Goal: Information Seeking & Learning: Learn about a topic

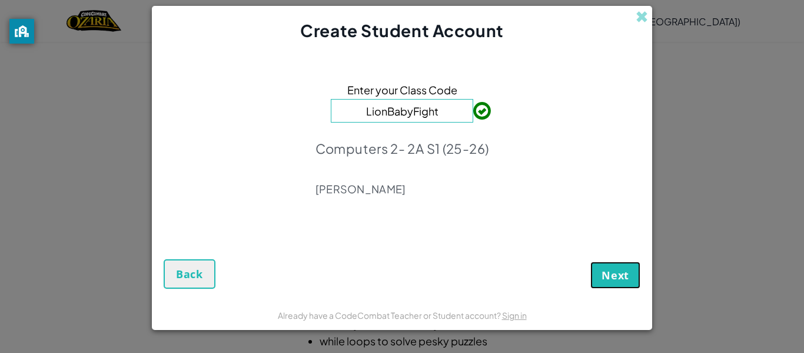
click at [611, 269] on span "Next" at bounding box center [616, 275] width 28 height 14
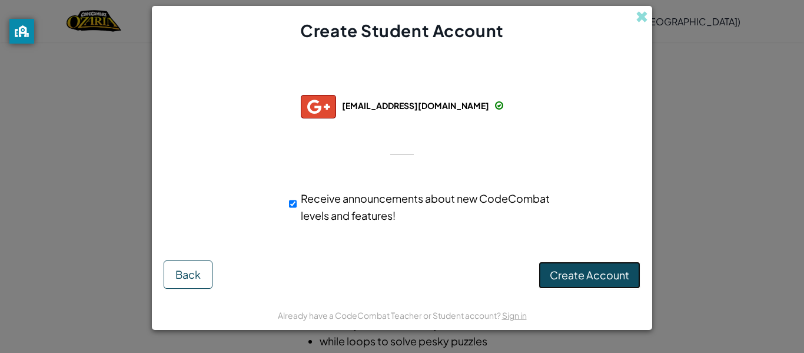
click at [602, 268] on span "Create Account" at bounding box center [589, 275] width 79 height 14
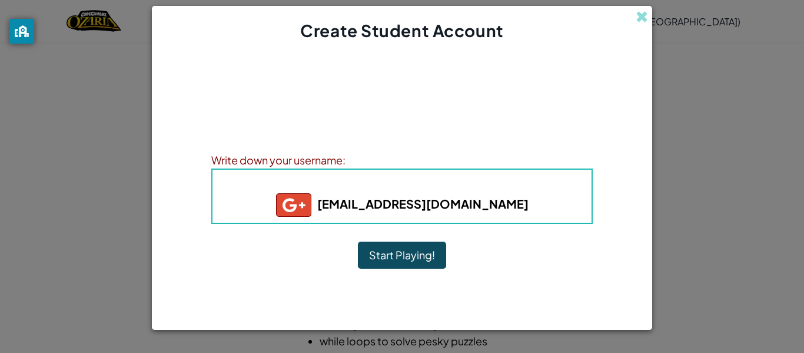
click at [413, 253] on button "Start Playing!" at bounding box center [402, 254] width 88 height 27
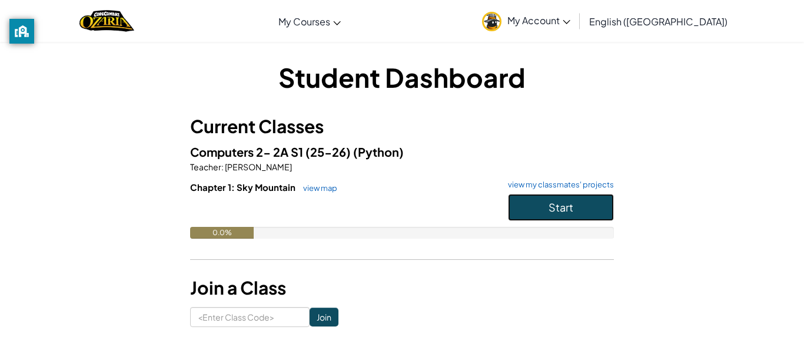
click at [593, 210] on button "Start" at bounding box center [561, 207] width 106 height 27
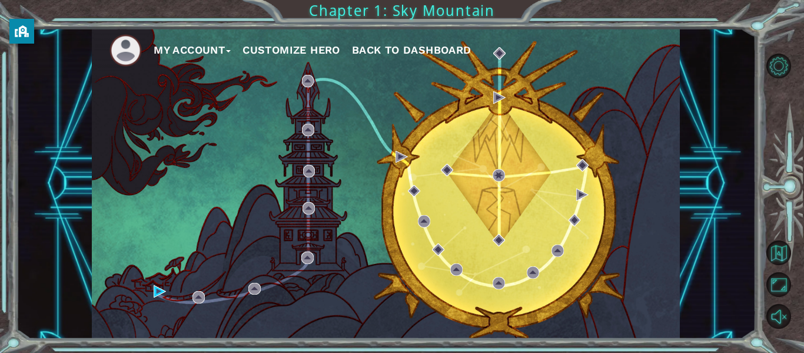
click at [299, 44] on button "Customize Hero" at bounding box center [292, 50] width 98 height 18
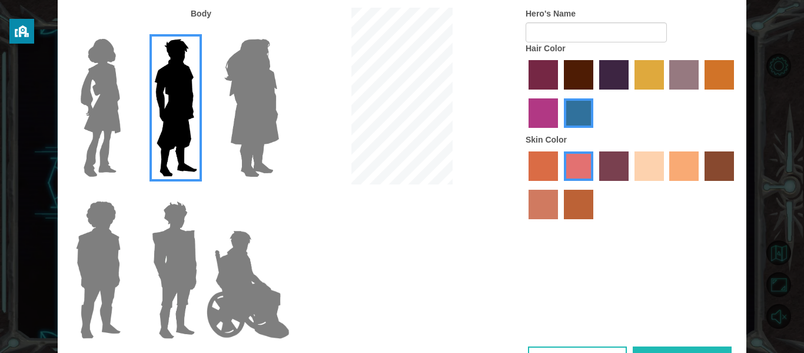
click at [110, 74] on img at bounding box center [100, 107] width 49 height 147
click at [125, 31] on input "Hero Connie" at bounding box center [125, 31] width 0 height 0
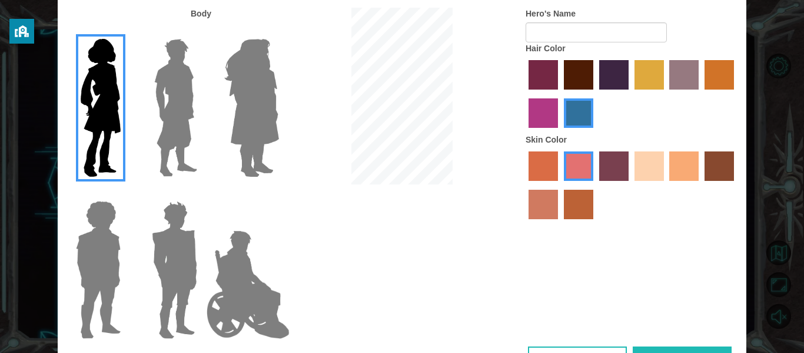
click at [683, 164] on label "tacao skin color" at bounding box center [683, 165] width 29 height 29
click at [666, 185] on input "tacao skin color" at bounding box center [666, 185] width 0 height 0
click at [645, 161] on label "sandy beach skin color" at bounding box center [649, 165] width 29 height 29
click at [631, 185] on input "sandy beach skin color" at bounding box center [631, 185] width 0 height 0
click at [683, 168] on label "tacao skin color" at bounding box center [683, 165] width 29 height 29
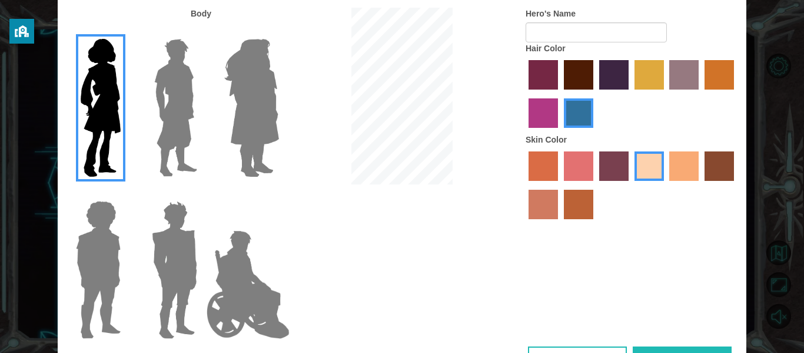
click at [666, 185] on input "tacao skin color" at bounding box center [666, 185] width 0 height 0
click at [579, 70] on label "maroon hair color" at bounding box center [578, 74] width 29 height 29
click at [560, 94] on input "maroon hair color" at bounding box center [560, 94] width 0 height 0
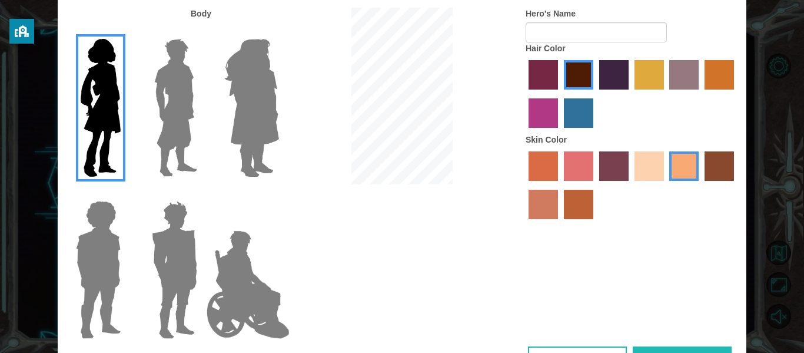
click at [226, 284] on img at bounding box center [248, 285] width 92 height 118
click at [279, 193] on input "Hero Jamie" at bounding box center [279, 193] width 0 height 0
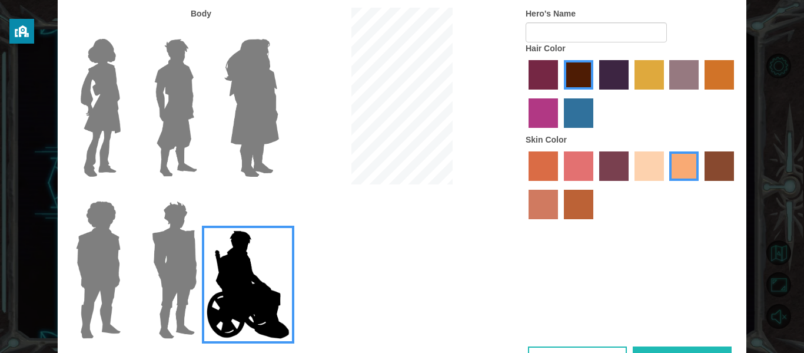
click at [175, 253] on img at bounding box center [174, 269] width 55 height 147
click at [202, 193] on input "Hero Garnet" at bounding box center [202, 193] width 0 height 0
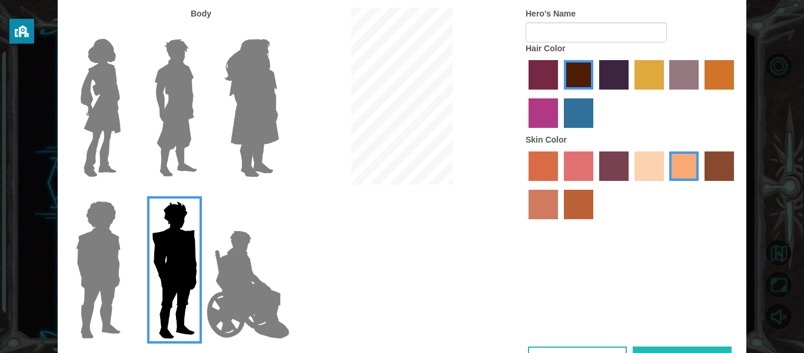
click at [95, 247] on img at bounding box center [98, 269] width 54 height 147
click at [125, 193] on input "Hero Steven" at bounding box center [125, 193] width 0 height 0
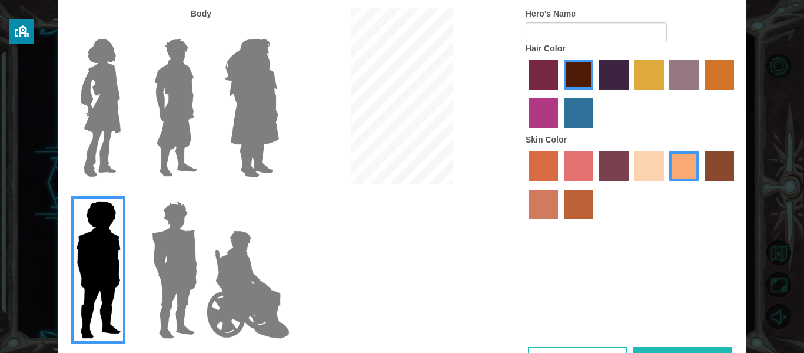
click at [107, 131] on img at bounding box center [100, 107] width 49 height 147
click at [125, 31] on input "Hero Connie" at bounding box center [125, 31] width 0 height 0
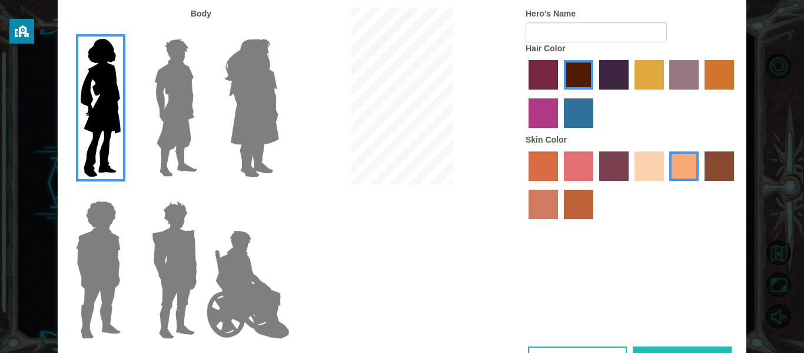
click at [650, 160] on label "sandy beach skin color" at bounding box center [649, 165] width 29 height 29
click at [631, 185] on input "sandy beach skin color" at bounding box center [631, 185] width 0 height 0
click at [682, 162] on label "tacao skin color" at bounding box center [683, 165] width 29 height 29
click at [666, 185] on input "tacao skin color" at bounding box center [666, 185] width 0 height 0
click at [586, 32] on input "Hero's Name" at bounding box center [596, 32] width 141 height 20
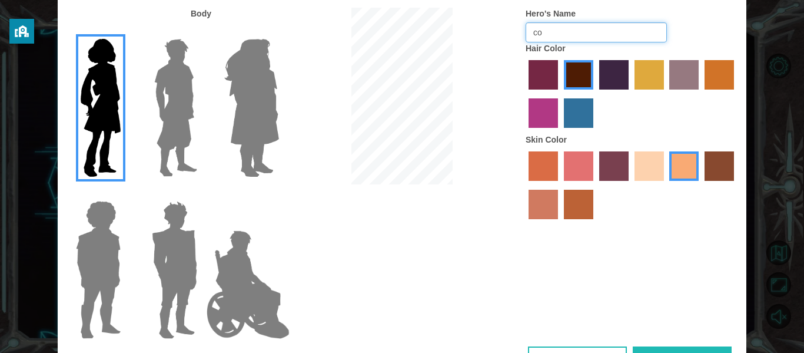
type input "c"
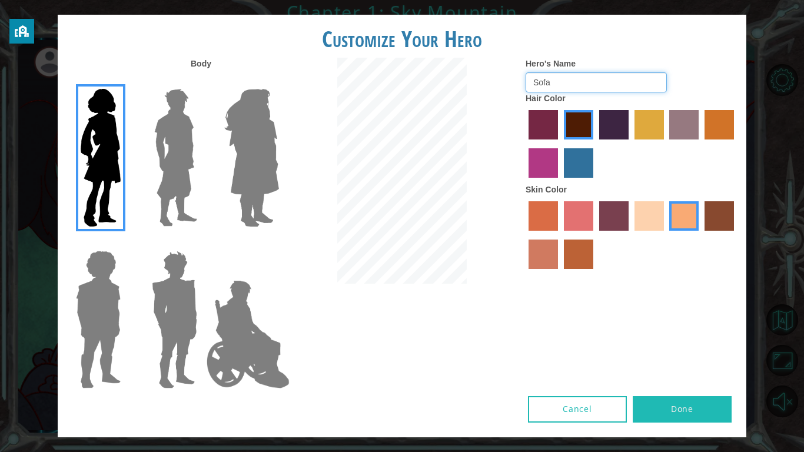
type input "Sofa"
click at [689, 352] on button "Done" at bounding box center [682, 409] width 99 height 26
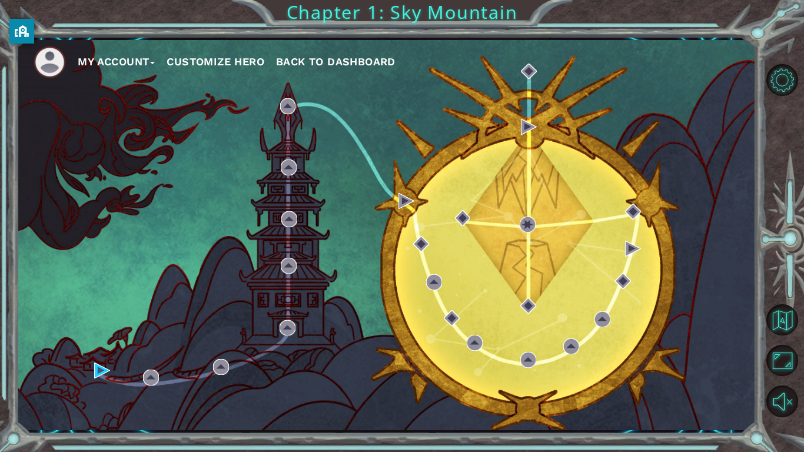
click at [260, 57] on button "Customize Hero" at bounding box center [216, 62] width 98 height 18
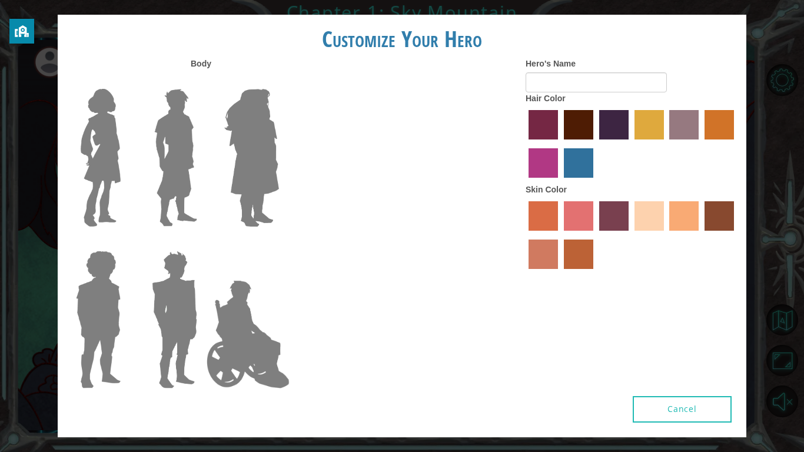
type input "Sofa"
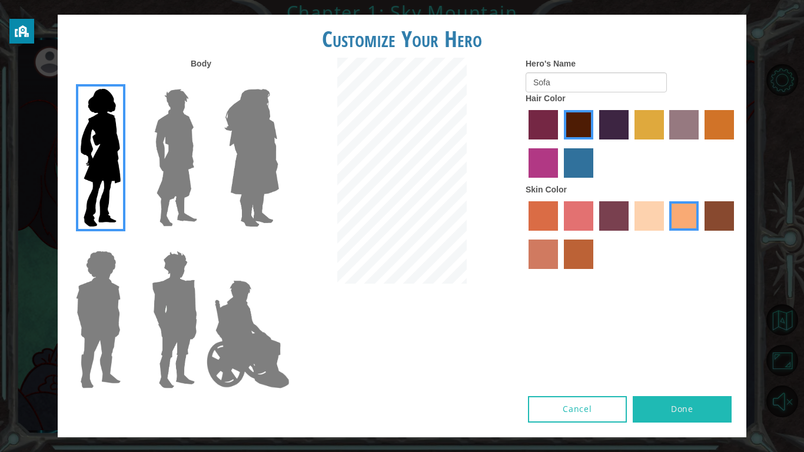
click at [168, 120] on img at bounding box center [176, 157] width 52 height 147
click at [202, 81] on input "Hero Lars" at bounding box center [202, 81] width 0 height 0
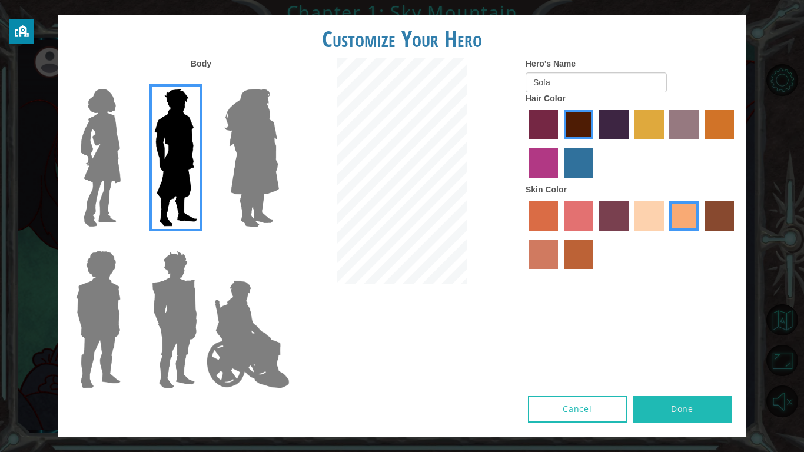
click at [267, 138] on img at bounding box center [252, 157] width 64 height 147
click at [279, 81] on input "Hero Amethyst" at bounding box center [279, 81] width 0 height 0
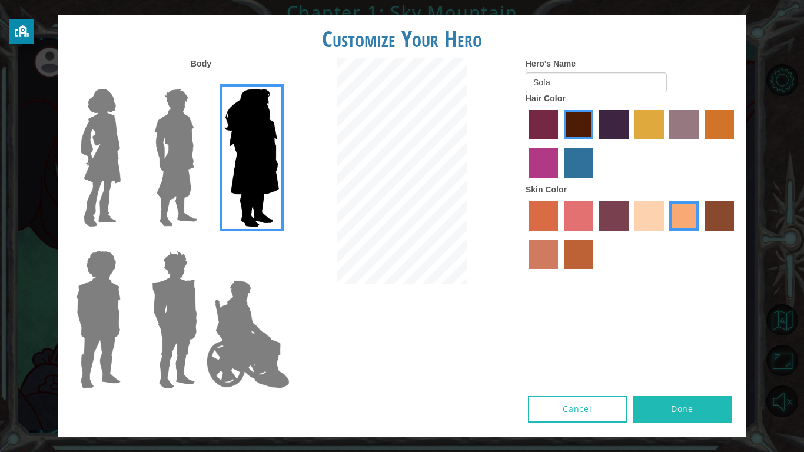
click at [277, 340] on img at bounding box center [248, 335] width 92 height 118
click at [279, 243] on input "Hero Jamie" at bounding box center [279, 243] width 0 height 0
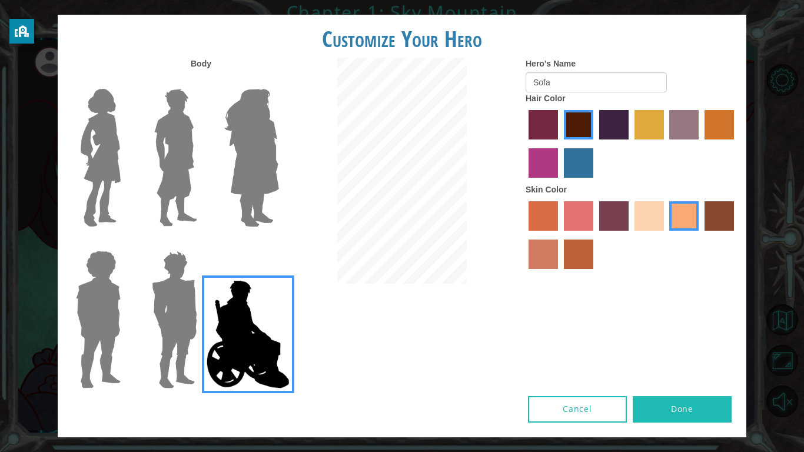
click at [178, 312] on img at bounding box center [174, 319] width 55 height 147
click at [202, 243] on input "Hero Garnet" at bounding box center [202, 243] width 0 height 0
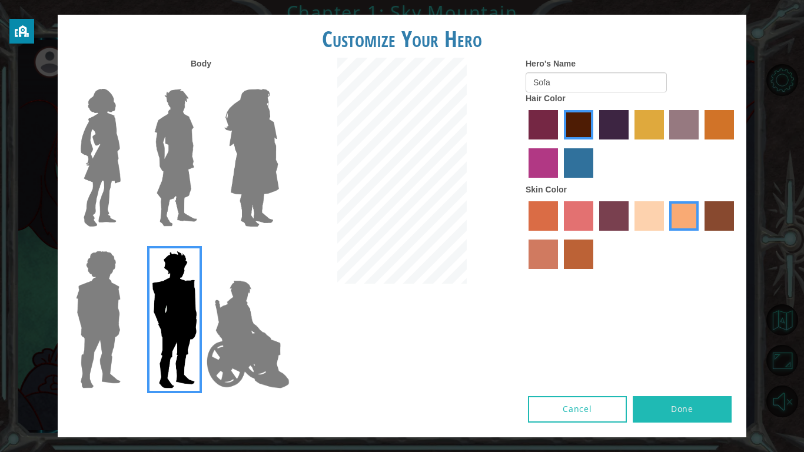
click at [88, 297] on img at bounding box center [98, 319] width 54 height 147
click at [125, 243] on input "Hero Steven" at bounding box center [125, 243] width 0 height 0
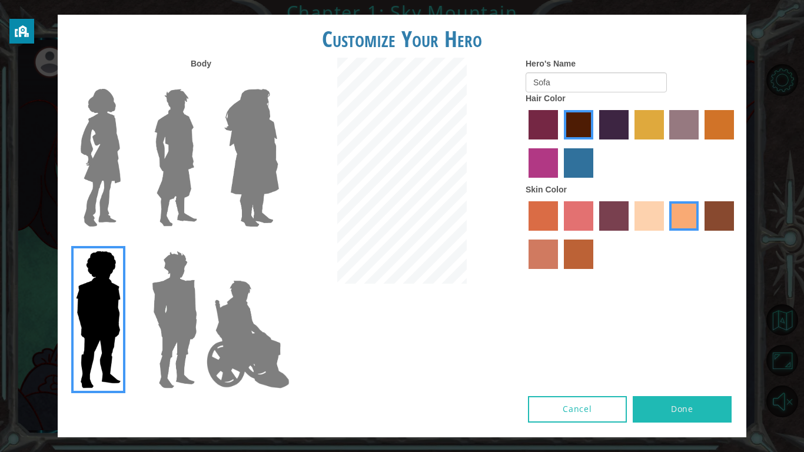
click at [93, 170] on img at bounding box center [100, 157] width 49 height 147
click at [125, 81] on input "Hero Connie" at bounding box center [125, 81] width 0 height 0
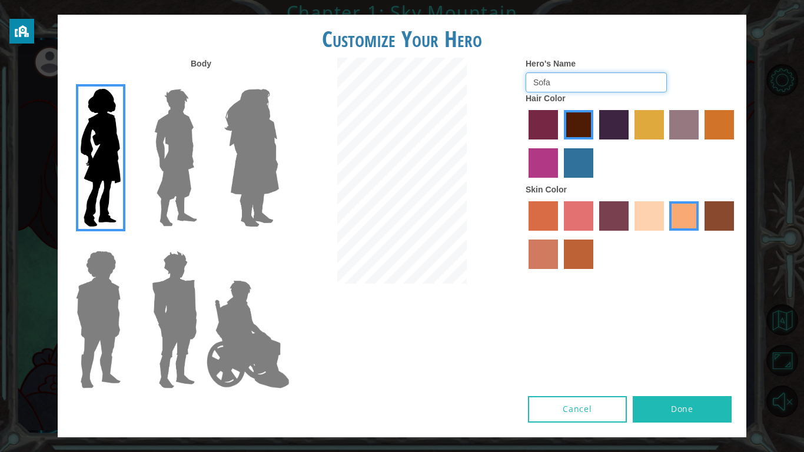
drag, startPoint x: 618, startPoint y: 84, endPoint x: 531, endPoint y: 63, distance: 89.7
click at [531, 63] on form "Hero's Name Sofa" at bounding box center [632, 75] width 212 height 35
type input "COUCH"
click at [670, 352] on button "Done" at bounding box center [682, 409] width 99 height 26
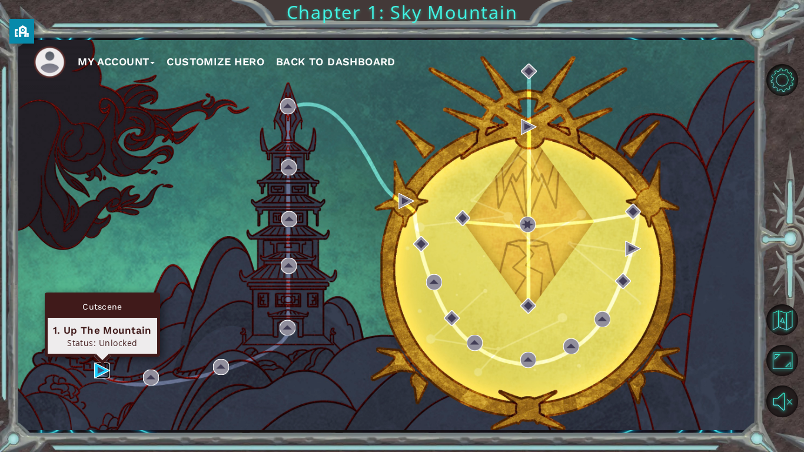
click at [104, 352] on img at bounding box center [102, 371] width 16 height 16
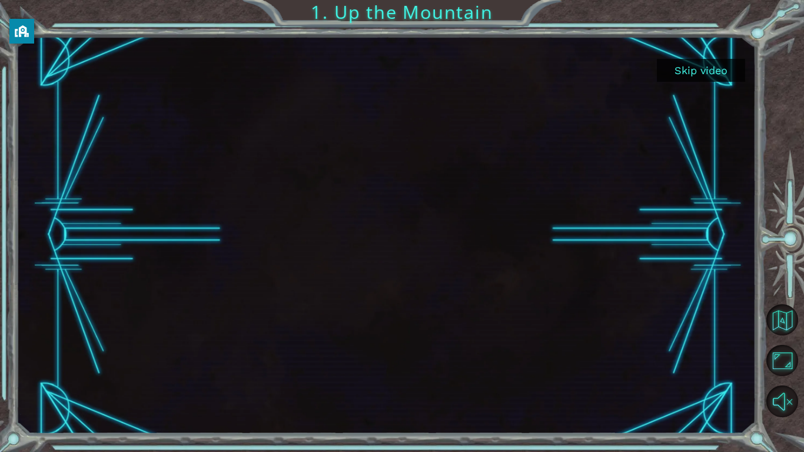
click at [721, 68] on button "Skip video" at bounding box center [701, 70] width 88 height 23
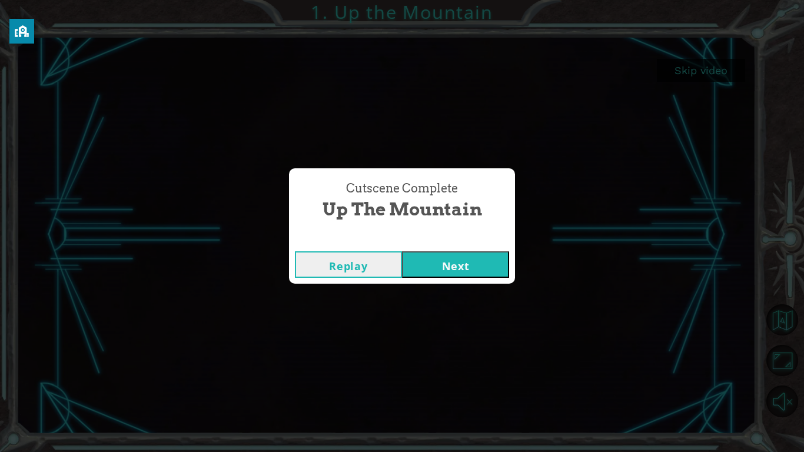
click at [468, 264] on button "Next" at bounding box center [455, 264] width 107 height 26
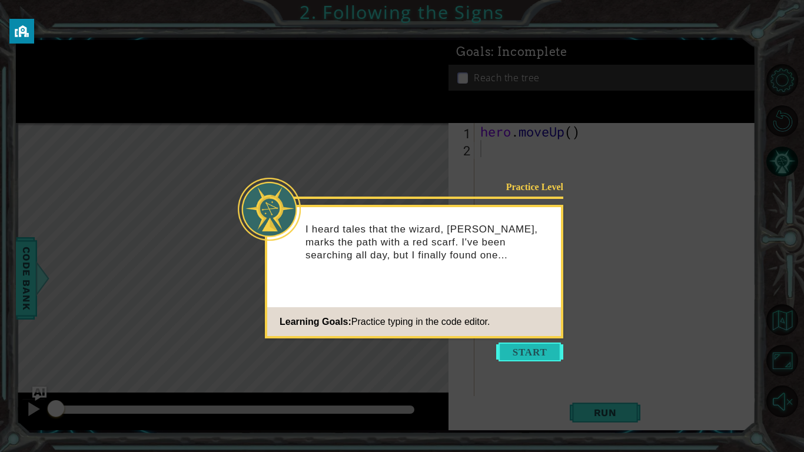
click at [538, 352] on button "Start" at bounding box center [529, 352] width 67 height 19
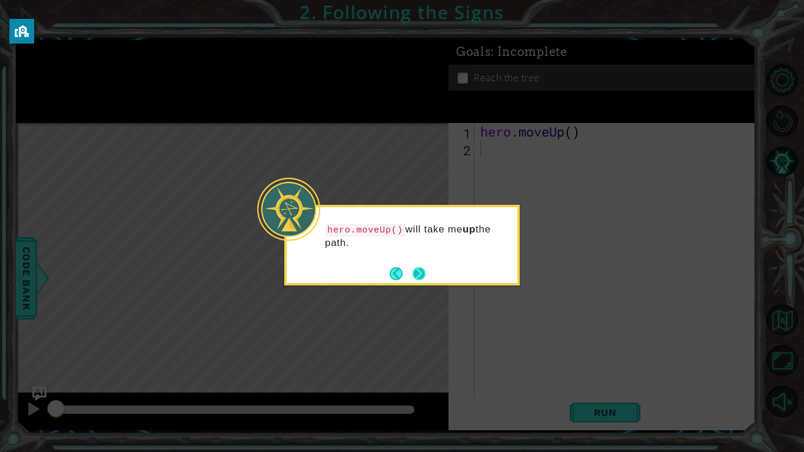
click at [425, 279] on footer at bounding box center [408, 274] width 36 height 18
click at [418, 274] on button "Next" at bounding box center [419, 273] width 13 height 13
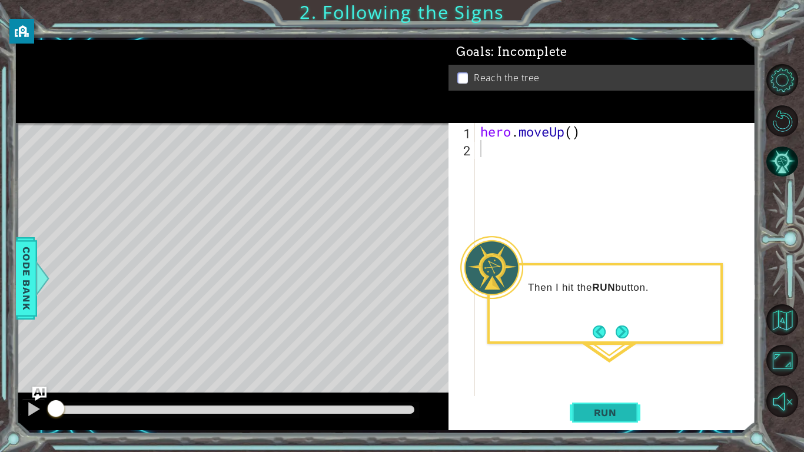
click at [625, 352] on span "Run" at bounding box center [605, 413] width 47 height 12
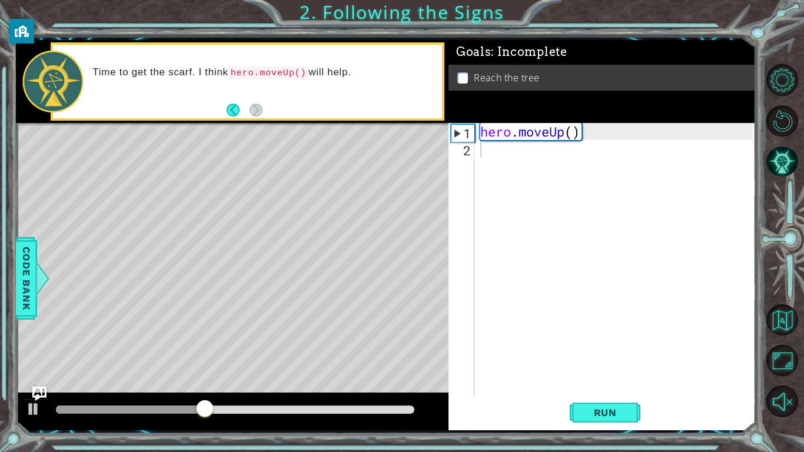
click at [352, 271] on div "Level Map" at bounding box center [288, 296] width 544 height 347
click at [575, 137] on div "hero . moveUp ( )" at bounding box center [618, 276] width 281 height 307
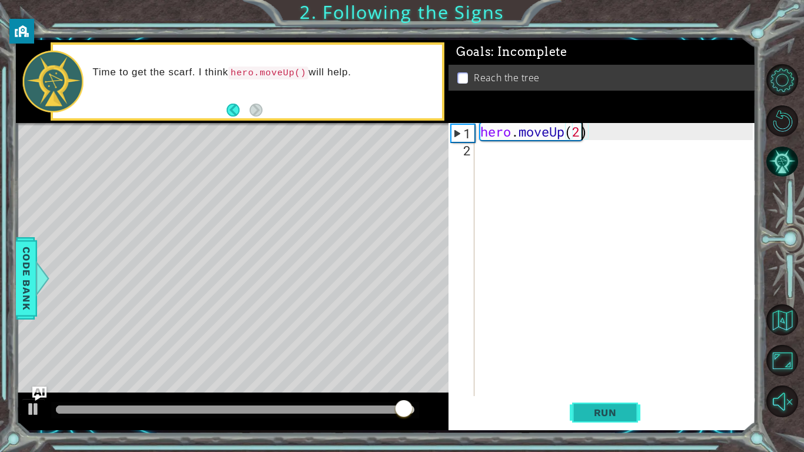
type textarea "hero.moveUp(2)"
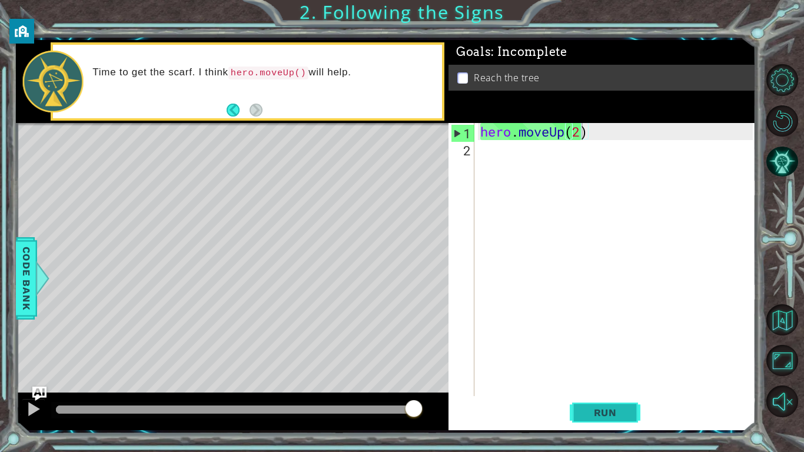
click at [608, 352] on span "Run" at bounding box center [605, 413] width 47 height 12
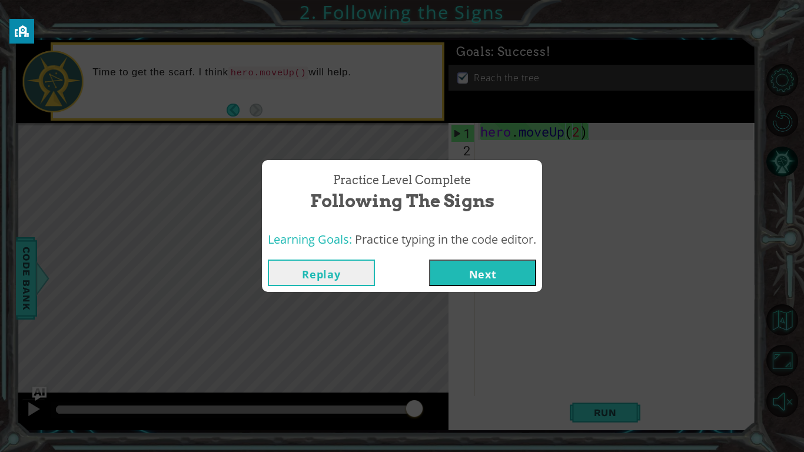
click at [488, 276] on button "Next" at bounding box center [482, 273] width 107 height 26
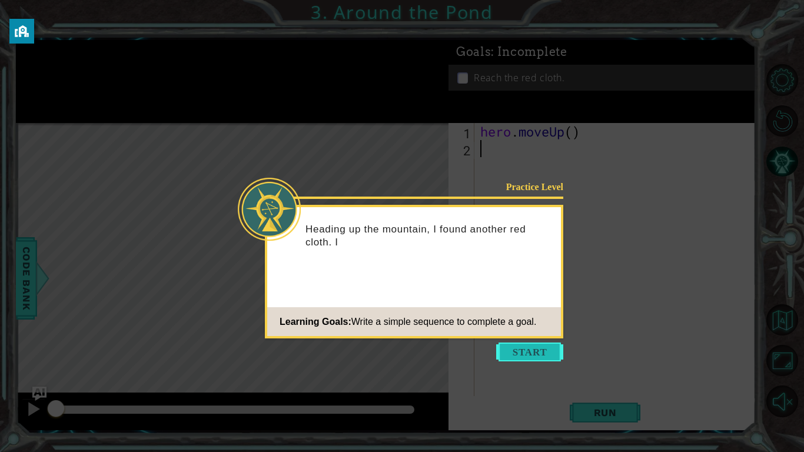
click at [532, 352] on button "Start" at bounding box center [529, 352] width 67 height 19
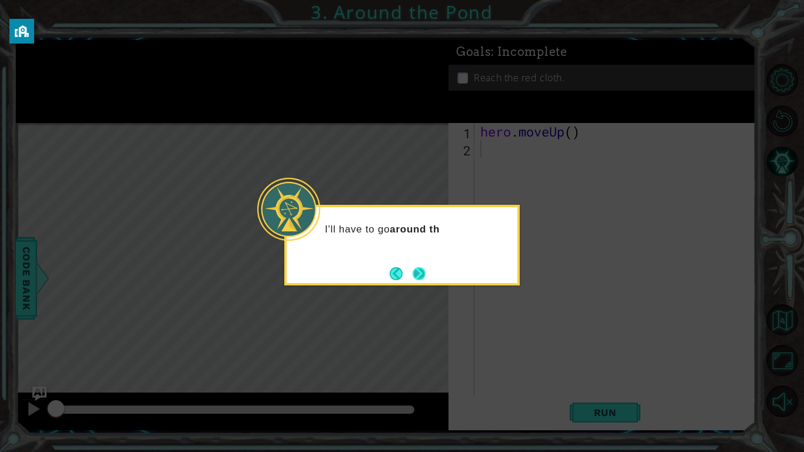
click at [413, 270] on button "Next" at bounding box center [419, 273] width 13 height 13
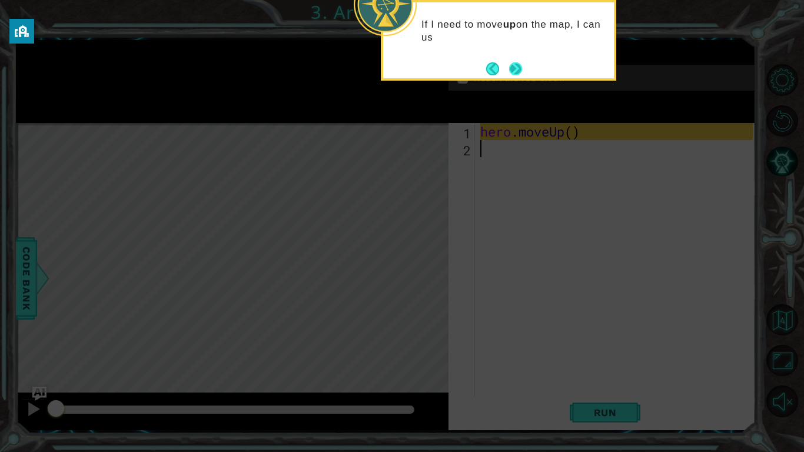
click at [522, 62] on button "Next" at bounding box center [515, 68] width 13 height 13
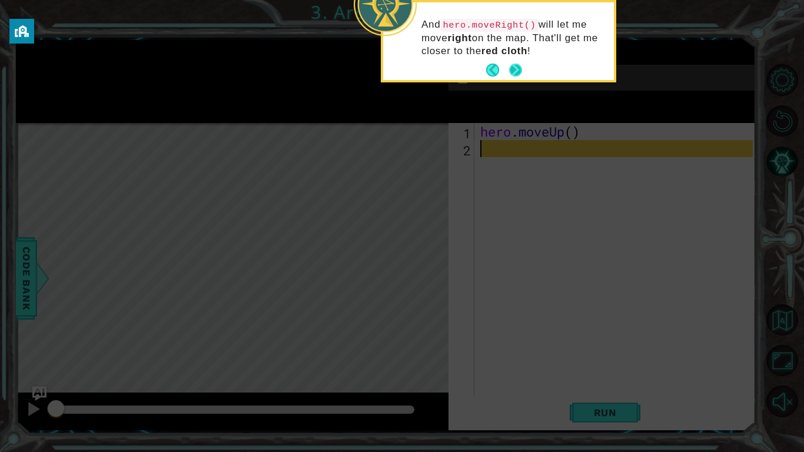
click at [517, 64] on button "Next" at bounding box center [515, 70] width 13 height 13
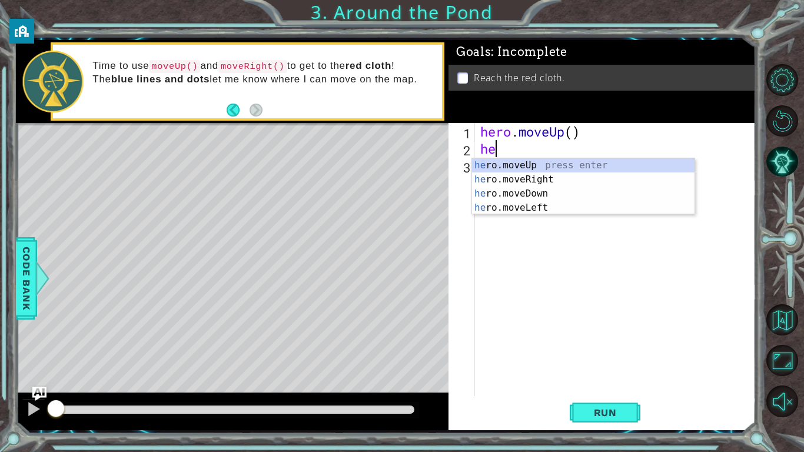
type textarea "her"
click at [520, 178] on div "her o.moveUp press enter her o.moveRight press enter her o.moveDown press enter…" at bounding box center [583, 200] width 223 height 85
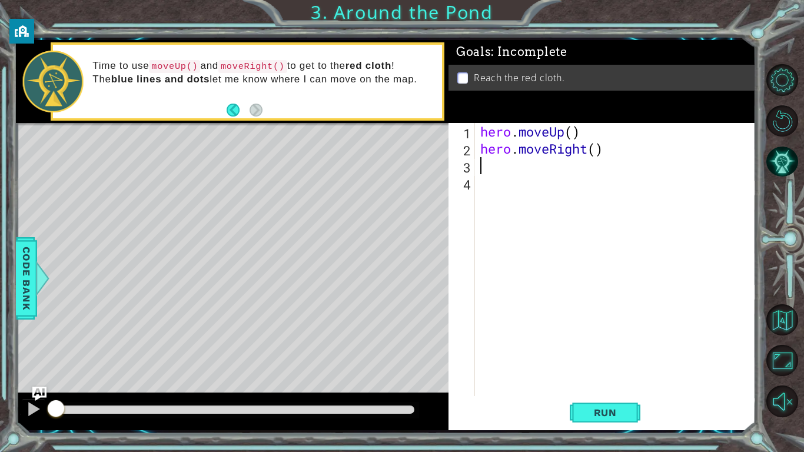
click at [576, 133] on div "hero . moveUp ( ) hero . moveRight ( )" at bounding box center [618, 276] width 281 height 307
click at [596, 154] on div "hero . moveUp ( 2 ) hero . moveRight ( )" at bounding box center [618, 276] width 281 height 307
type textarea "hero.moveRight(1)"
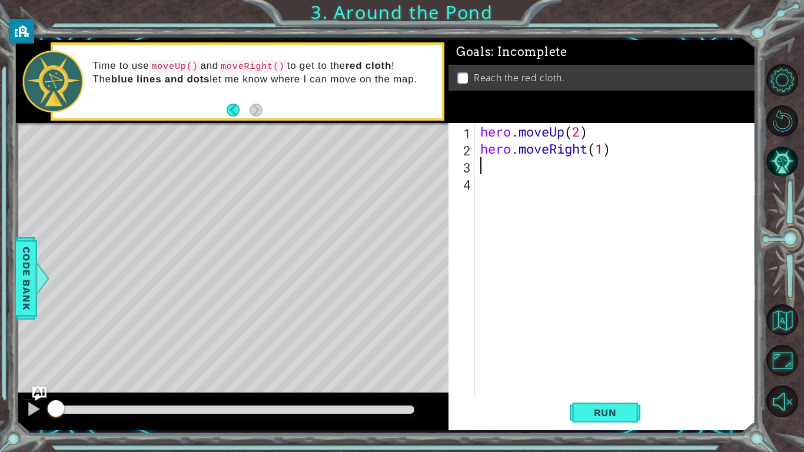
click at [491, 173] on div "hero . moveUp ( 2 ) hero . moveRight ( 1 )" at bounding box center [618, 276] width 281 height 307
click at [488, 84] on span "Reach the red cloth." at bounding box center [519, 78] width 91 height 14
click at [528, 173] on div "hero . moveUp ( 2 ) hero . moveRight ( 1 )" at bounding box center [618, 276] width 281 height 307
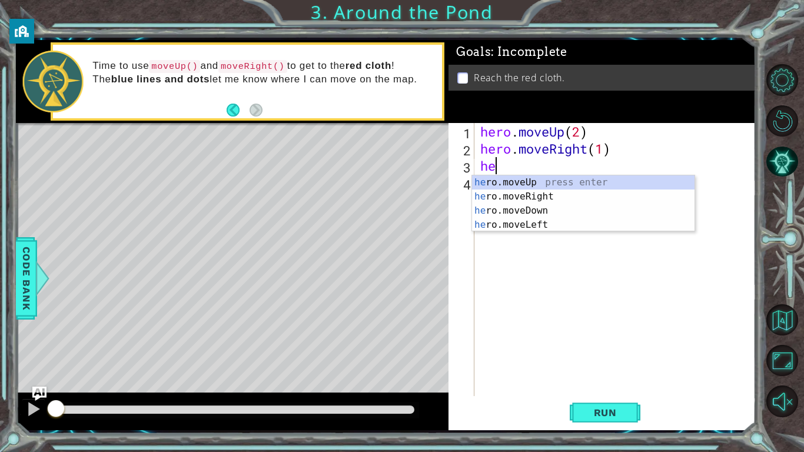
type textarea "her"
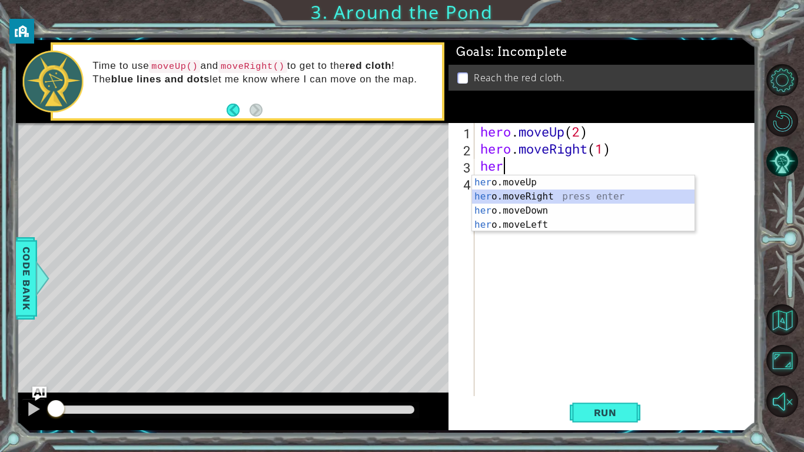
click at [536, 194] on div "her o.moveUp press enter her o.moveRight press enter her o.moveDown press enter…" at bounding box center [583, 217] width 223 height 85
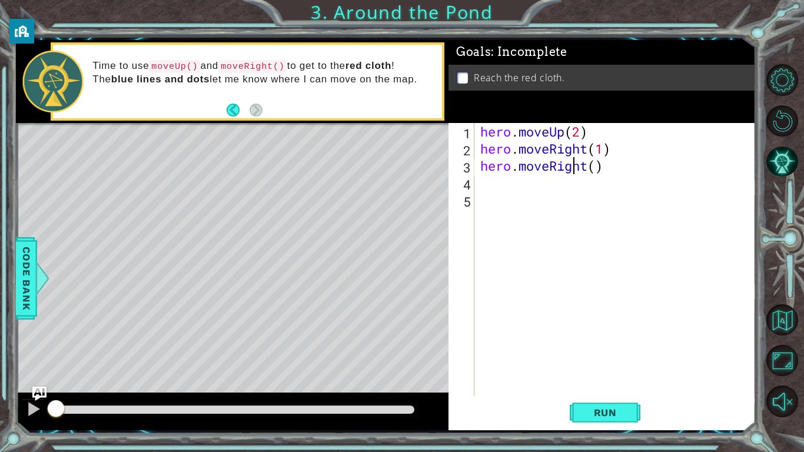
click at [574, 169] on div "hero . moveUp ( 2 ) hero . moveRight ( 1 ) hero . moveRight ( )" at bounding box center [618, 276] width 281 height 307
drag, startPoint x: 586, startPoint y: 168, endPoint x: 555, endPoint y: 174, distance: 31.3
click at [555, 174] on div "hero . moveUp ( 2 ) hero . moveRight ( 1 ) hero . moveRight ( )" at bounding box center [618, 276] width 281 height 307
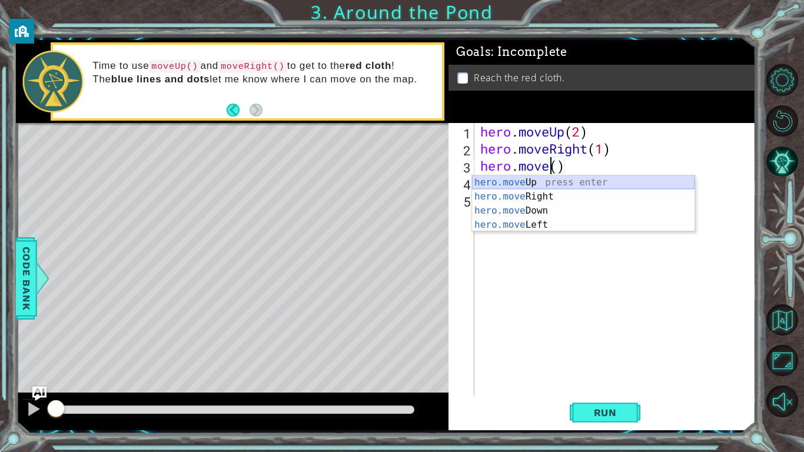
click at [550, 183] on div "hero.move Up press enter hero.move Right press enter hero.move Down press enter…" at bounding box center [583, 217] width 223 height 85
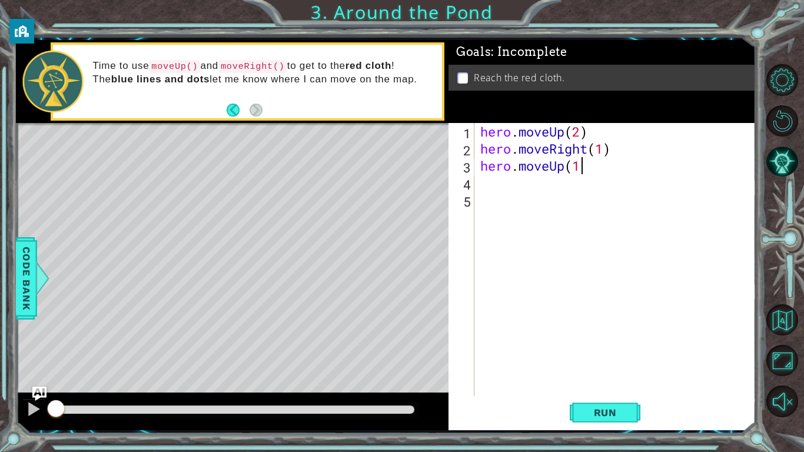
scroll to position [0, 4]
type textarea "hero.moveUp(1)"
click at [616, 352] on span "Run" at bounding box center [605, 413] width 47 height 12
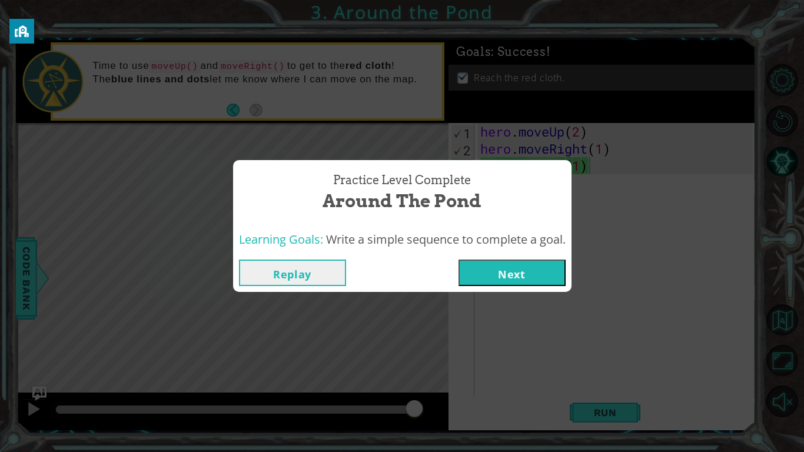
click at [537, 273] on button "Next" at bounding box center [512, 273] width 107 height 26
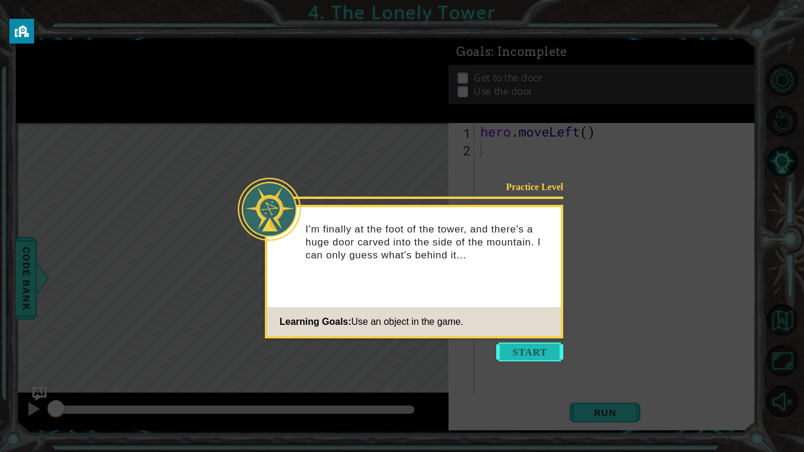
click at [521, 349] on button "Start" at bounding box center [529, 352] width 67 height 19
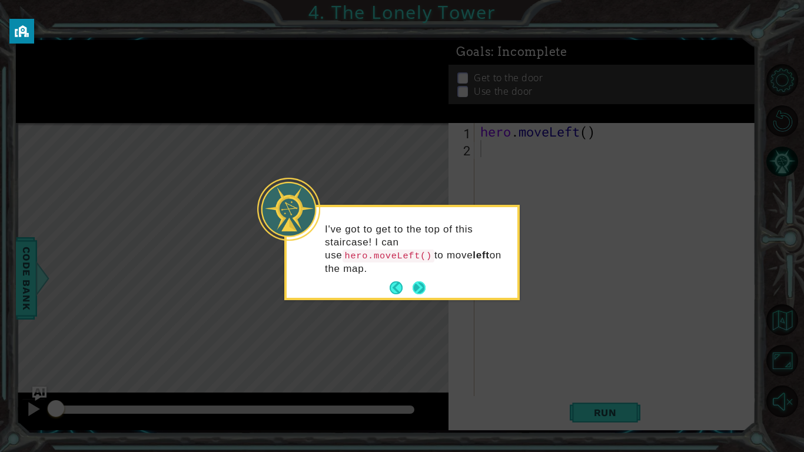
click at [416, 281] on button "Next" at bounding box center [419, 287] width 13 height 13
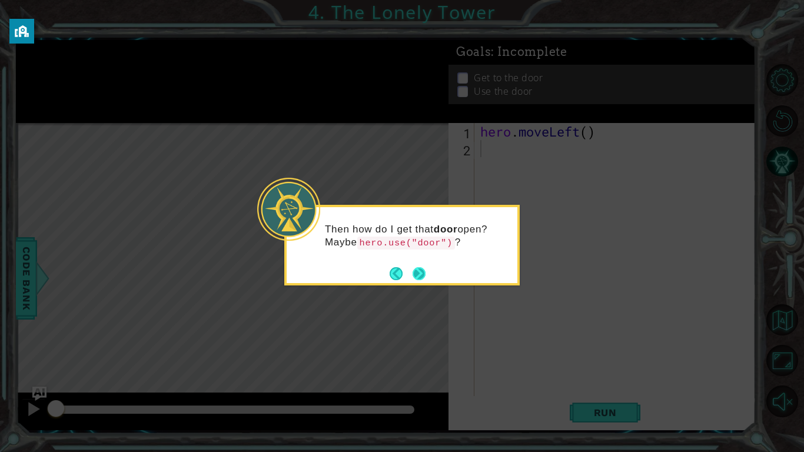
click at [415, 273] on button "Next" at bounding box center [419, 273] width 13 height 13
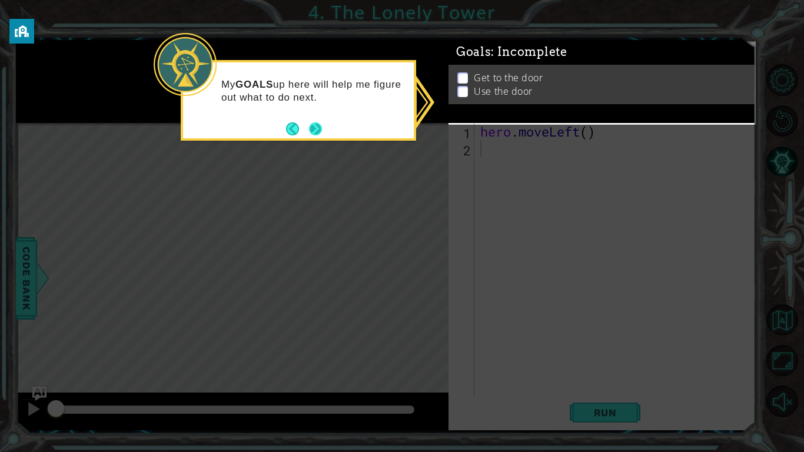
click at [315, 127] on button "Next" at bounding box center [315, 128] width 13 height 13
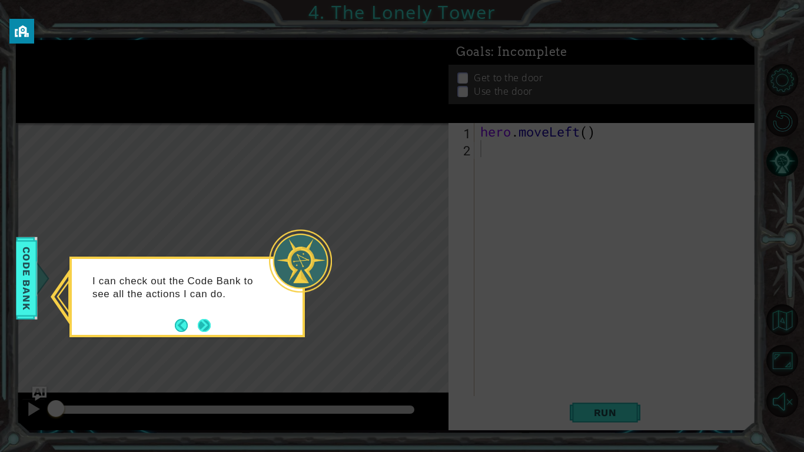
click at [198, 324] on button "Next" at bounding box center [204, 325] width 13 height 13
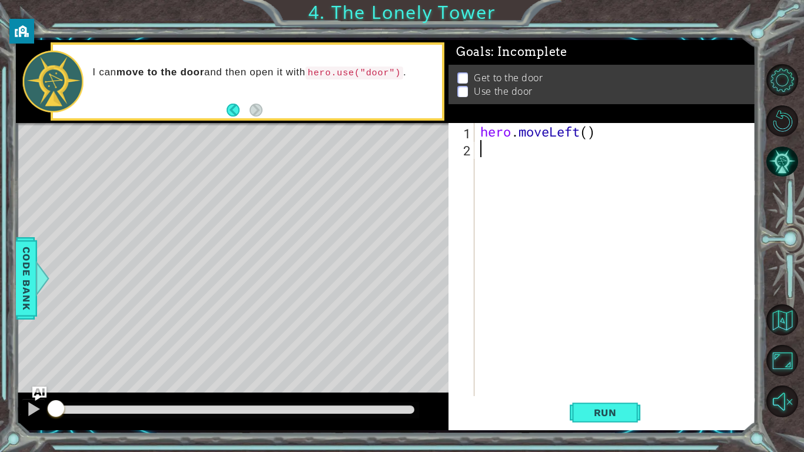
click at [589, 134] on div "hero . moveLeft ( )" at bounding box center [618, 276] width 281 height 307
type textarea "hero.moveLeft(2)"
click at [550, 155] on div "hero . moveLeft ( 2 )" at bounding box center [618, 276] width 281 height 307
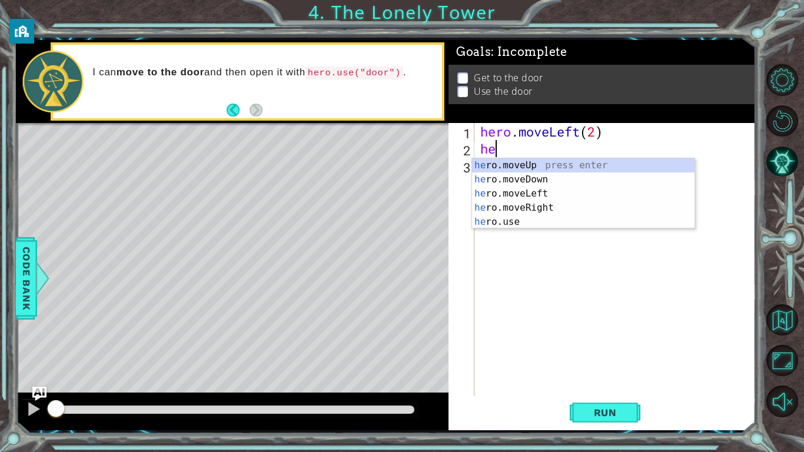
type textarea "her"
click at [550, 167] on div "her o.moveUp press enter her o.moveDown press enter her o.moveLeft press enter …" at bounding box center [583, 207] width 223 height 99
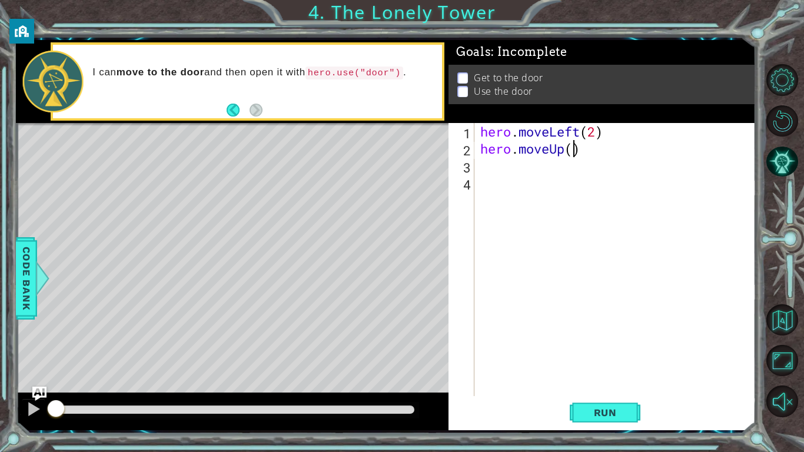
click at [571, 154] on div "hero . moveLeft ( 2 ) hero . moveUp ( )" at bounding box center [618, 276] width 281 height 307
type textarea "hero.moveUp(2)"
click at [508, 167] on div "hero . moveLeft ( 2 ) hero . moveUp ( 2 )" at bounding box center [618, 276] width 281 height 307
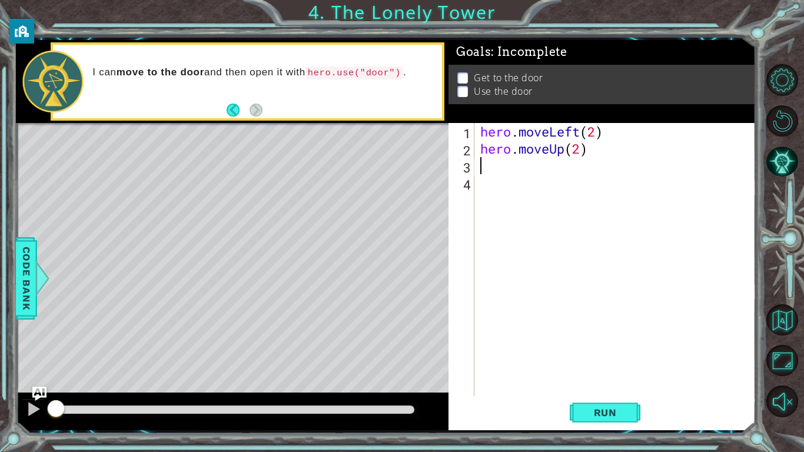
type textarea "h"
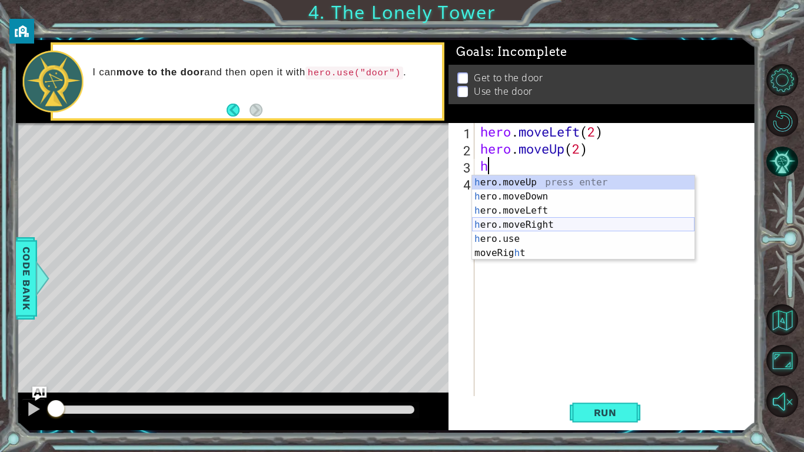
click at [539, 224] on div "h ero.moveUp press enter h ero.moveDown press enter h ero.moveLeft press enter …" at bounding box center [583, 231] width 223 height 113
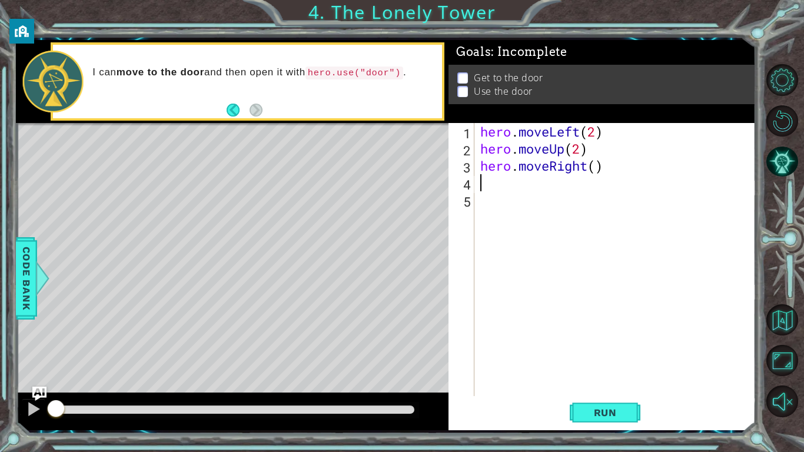
click at [597, 171] on div "hero . moveLeft ( 2 ) hero . moveUp ( 2 ) hero . moveRight ( )" at bounding box center [618, 276] width 281 height 307
type textarea "hero.moveRight(2)"
click at [613, 352] on span "Run" at bounding box center [605, 413] width 47 height 12
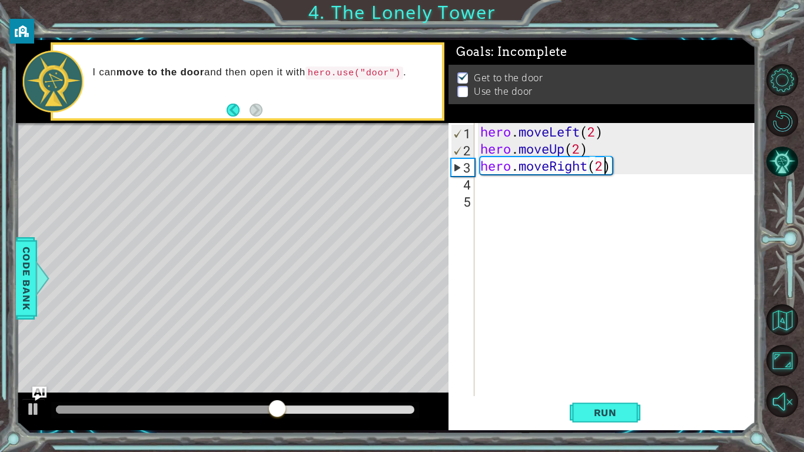
click at [495, 195] on div "hero . moveLeft ( 2 ) hero . moveUp ( 2 ) hero . moveRight ( 2 )" at bounding box center [618, 276] width 281 height 307
